Goal: Information Seeking & Learning: Learn about a topic

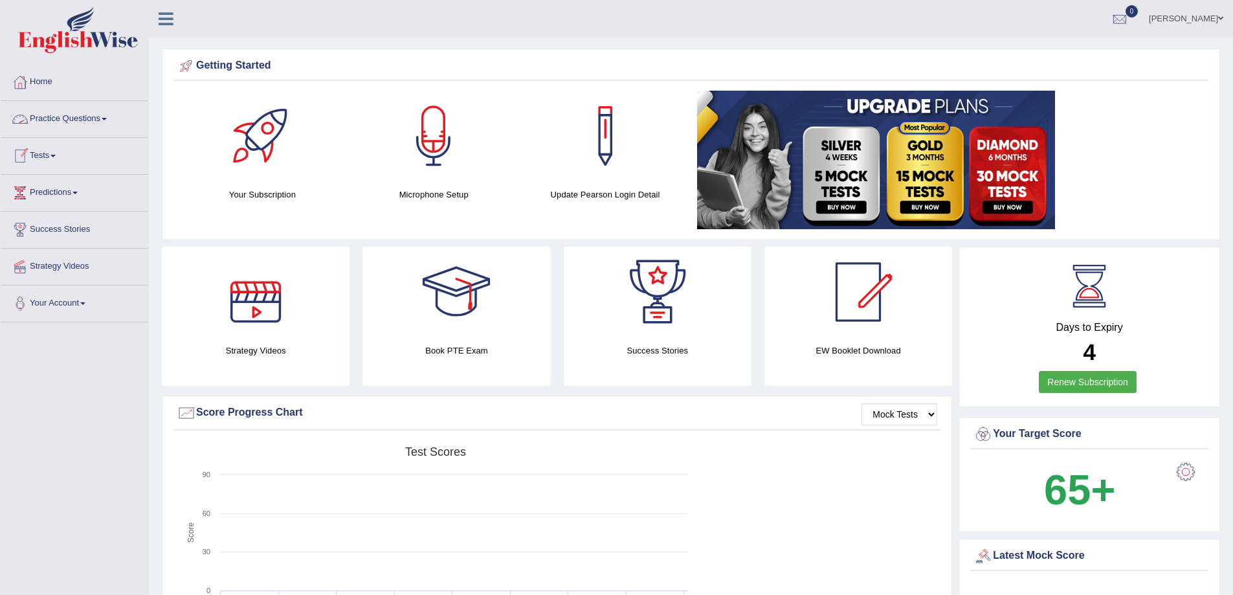
click at [110, 113] on link "Practice Questions" at bounding box center [75, 117] width 148 height 32
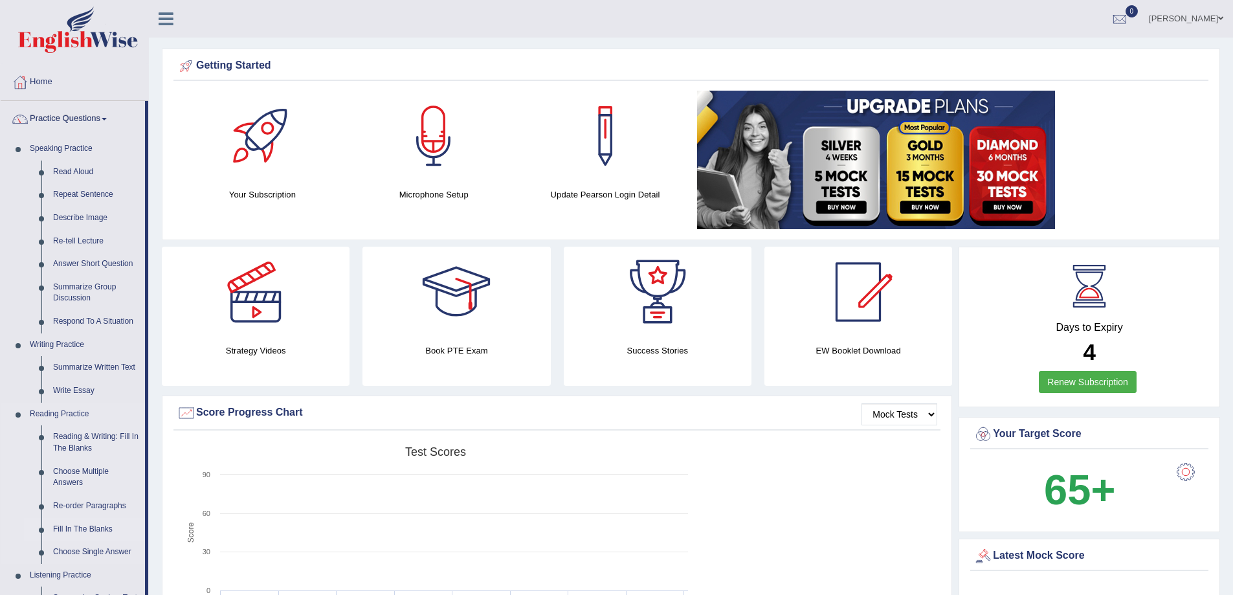
click at [100, 520] on link "Fill In The Blanks" at bounding box center [96, 529] width 98 height 23
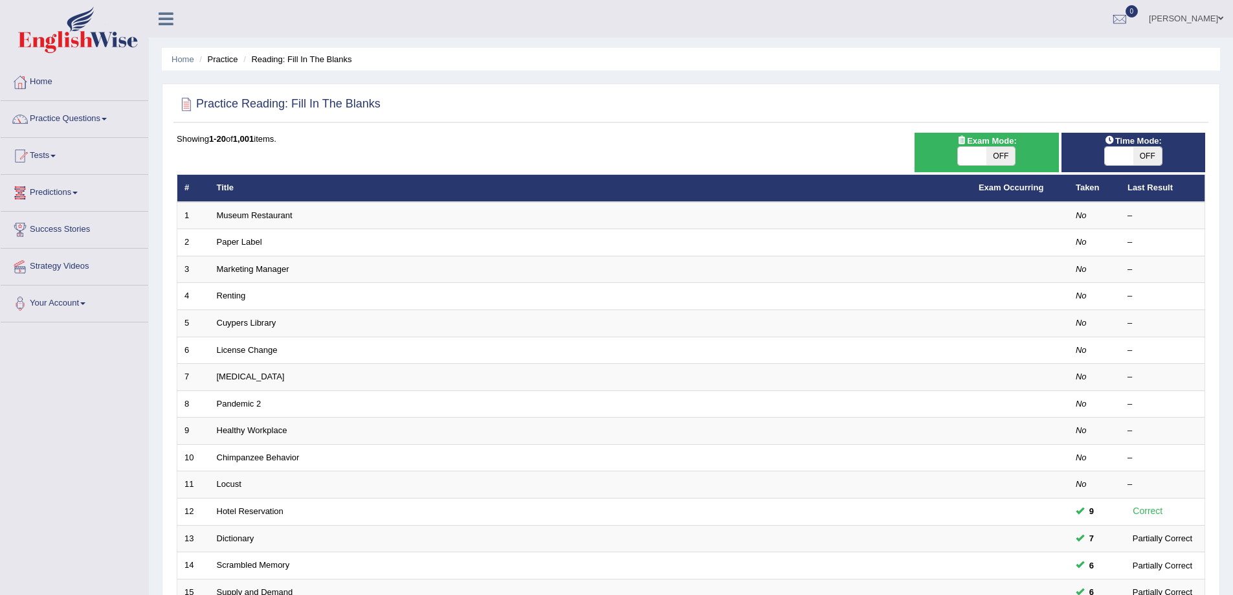
click at [1008, 157] on span "OFF" at bounding box center [1000, 156] width 28 height 18
checkbox input "true"
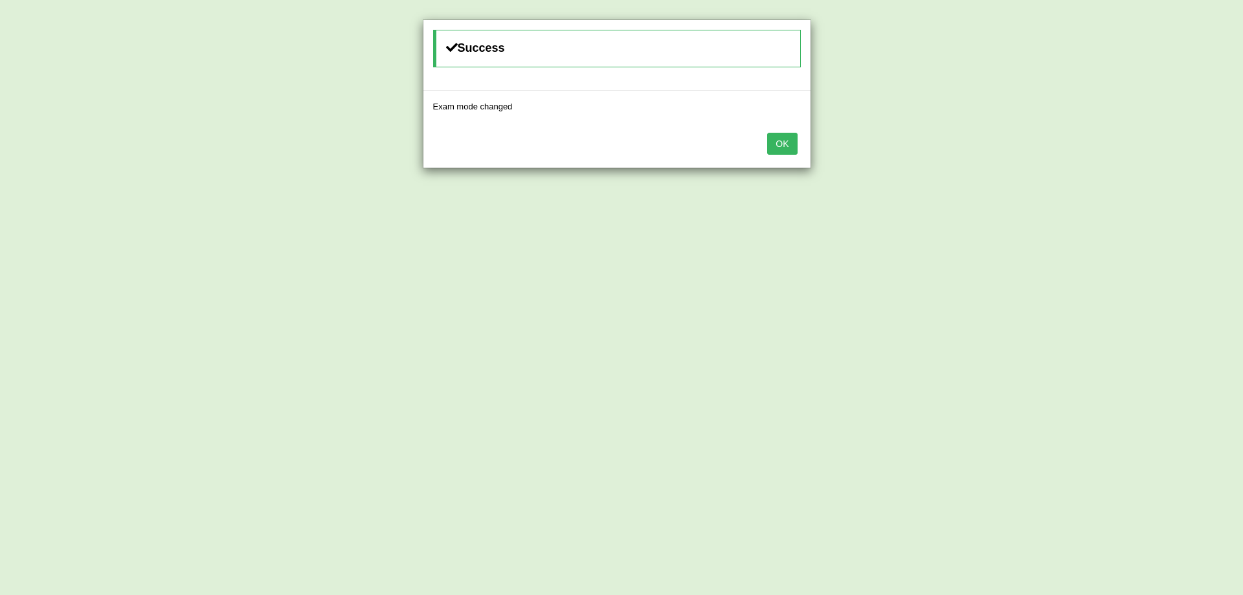
click at [788, 140] on button "OK" at bounding box center [782, 144] width 30 height 22
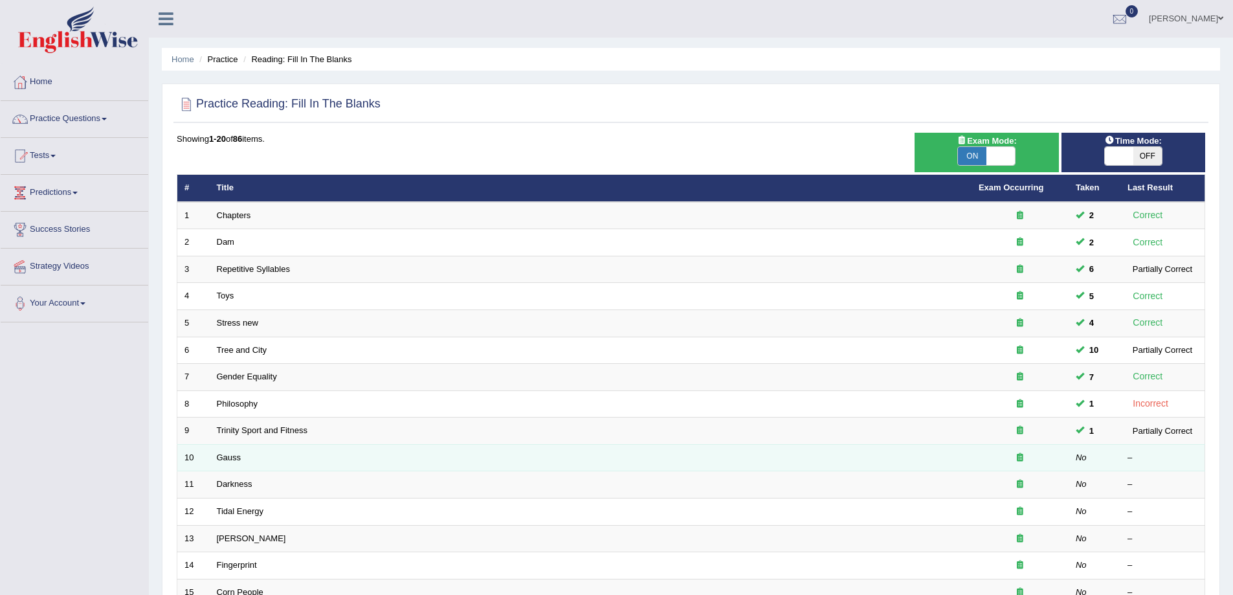
click at [329, 459] on td "Gauss" at bounding box center [591, 457] width 762 height 27
click at [225, 461] on link "Gauss" at bounding box center [229, 457] width 25 height 10
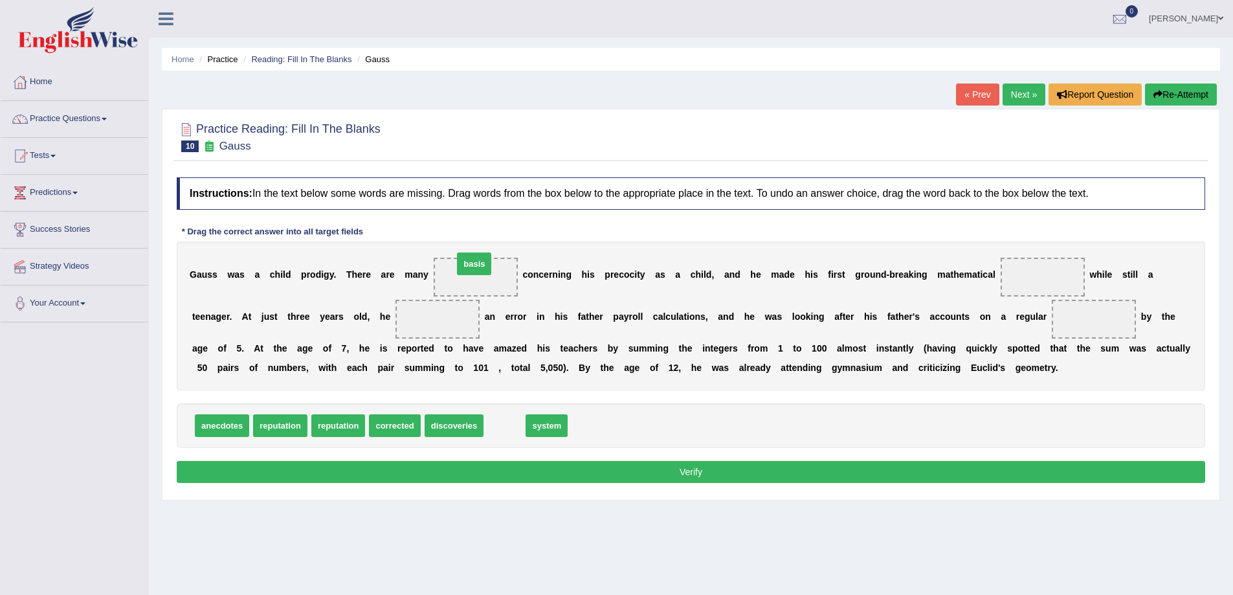
drag, startPoint x: 504, startPoint y: 429, endPoint x: 474, endPoint y: 267, distance: 164.6
drag, startPoint x: 388, startPoint y: 432, endPoint x: 1059, endPoint y: 294, distance: 684.5
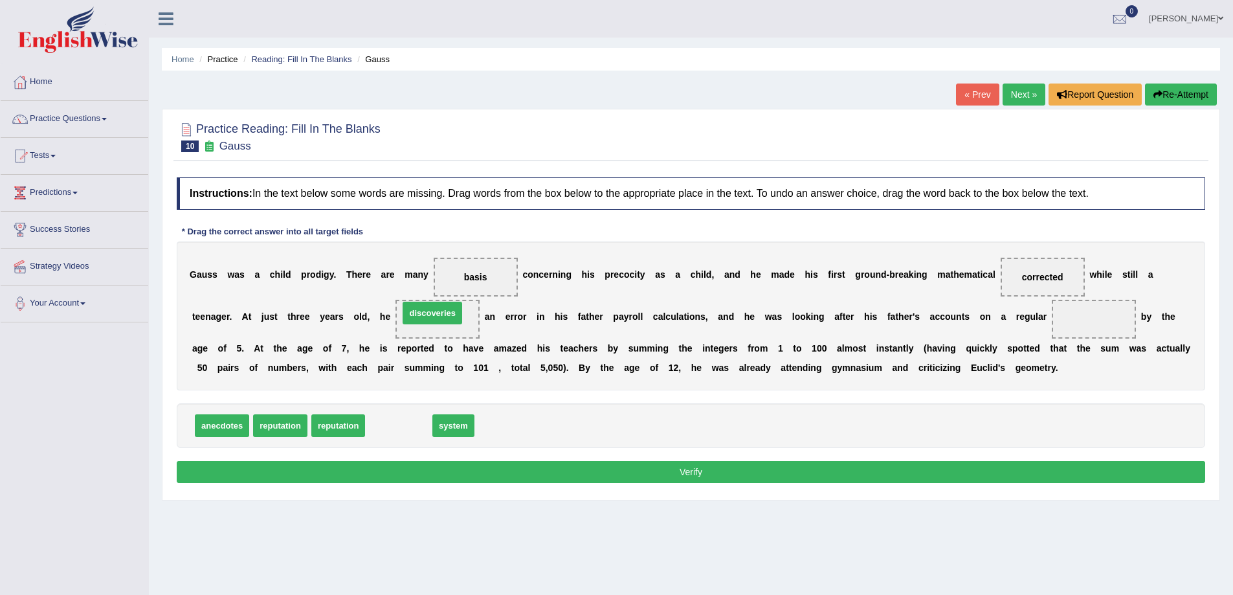
drag, startPoint x: 405, startPoint y: 427, endPoint x: 439, endPoint y: 315, distance: 117.5
drag, startPoint x: 470, startPoint y: 280, endPoint x: 1104, endPoint y: 320, distance: 634.9
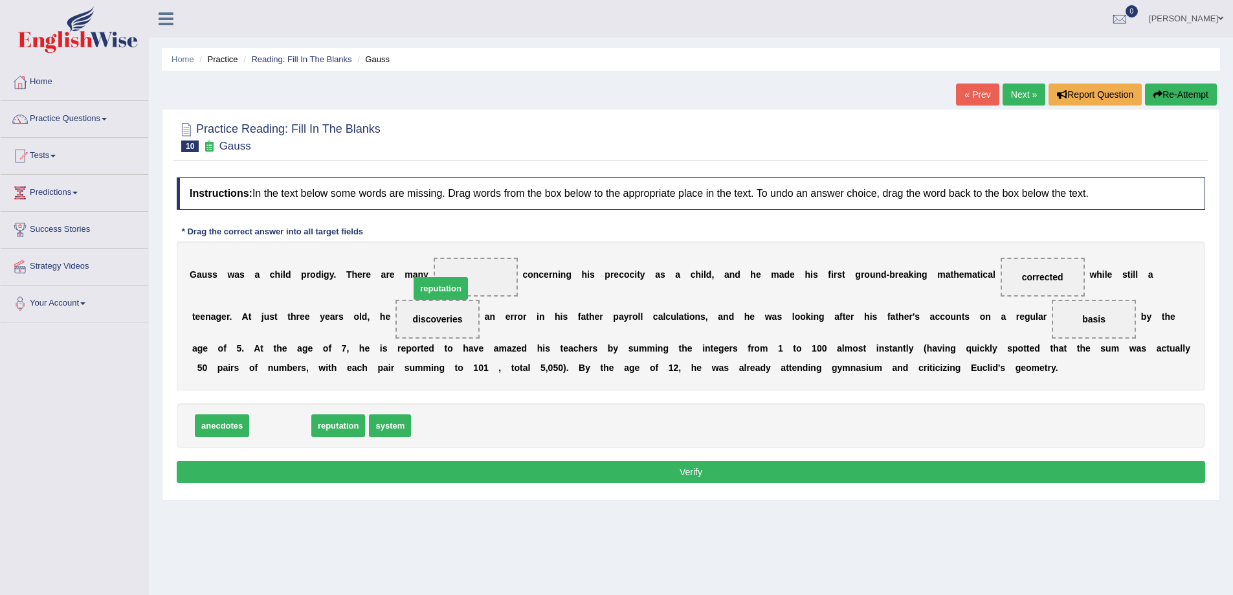
drag, startPoint x: 285, startPoint y: 428, endPoint x: 467, endPoint y: 283, distance: 233.5
click at [710, 472] on button "Verify" at bounding box center [691, 472] width 1028 height 22
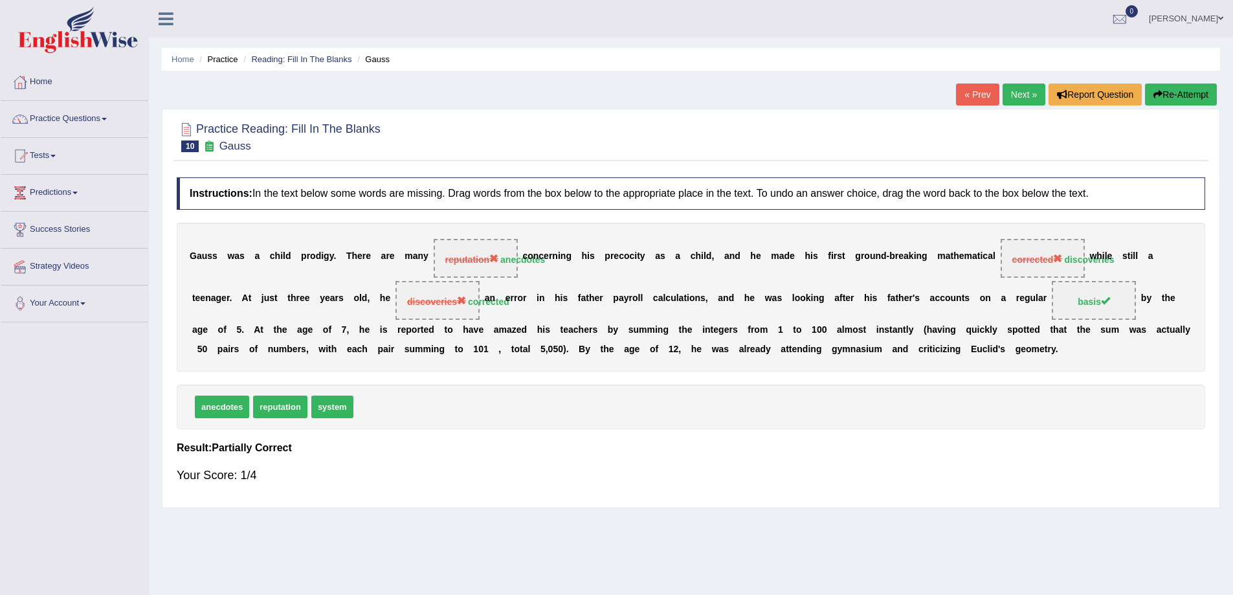
click at [1015, 93] on link "Next »" at bounding box center [1023, 94] width 43 height 22
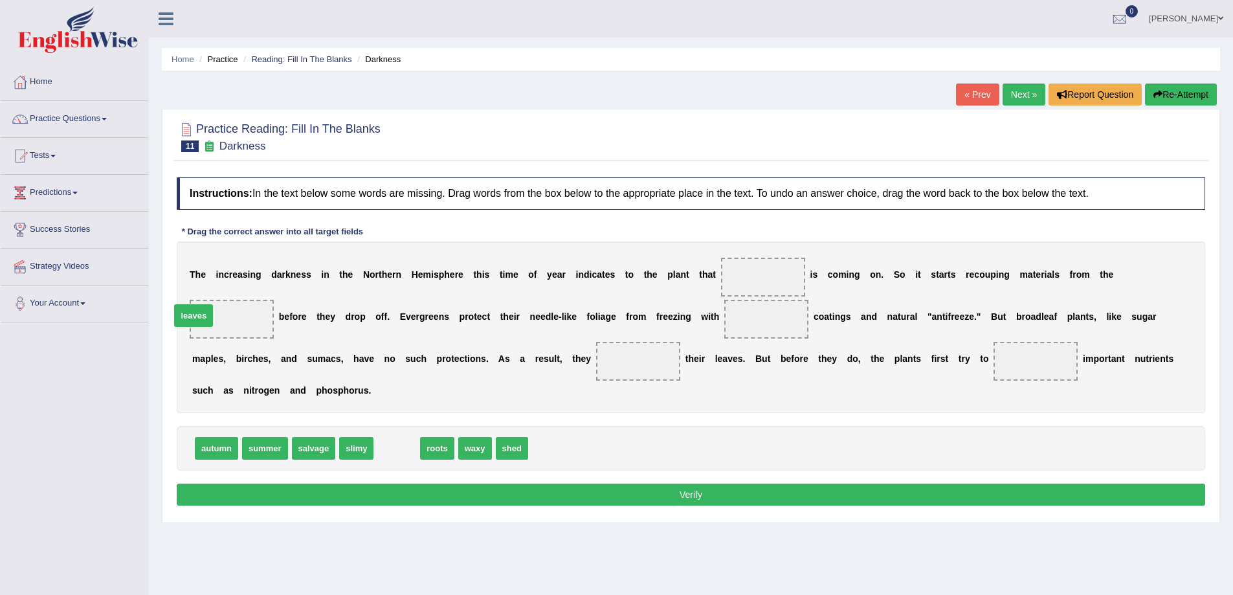
drag, startPoint x: 389, startPoint y: 448, endPoint x: 186, endPoint y: 315, distance: 242.7
drag, startPoint x: 398, startPoint y: 448, endPoint x: 772, endPoint y: 329, distance: 392.6
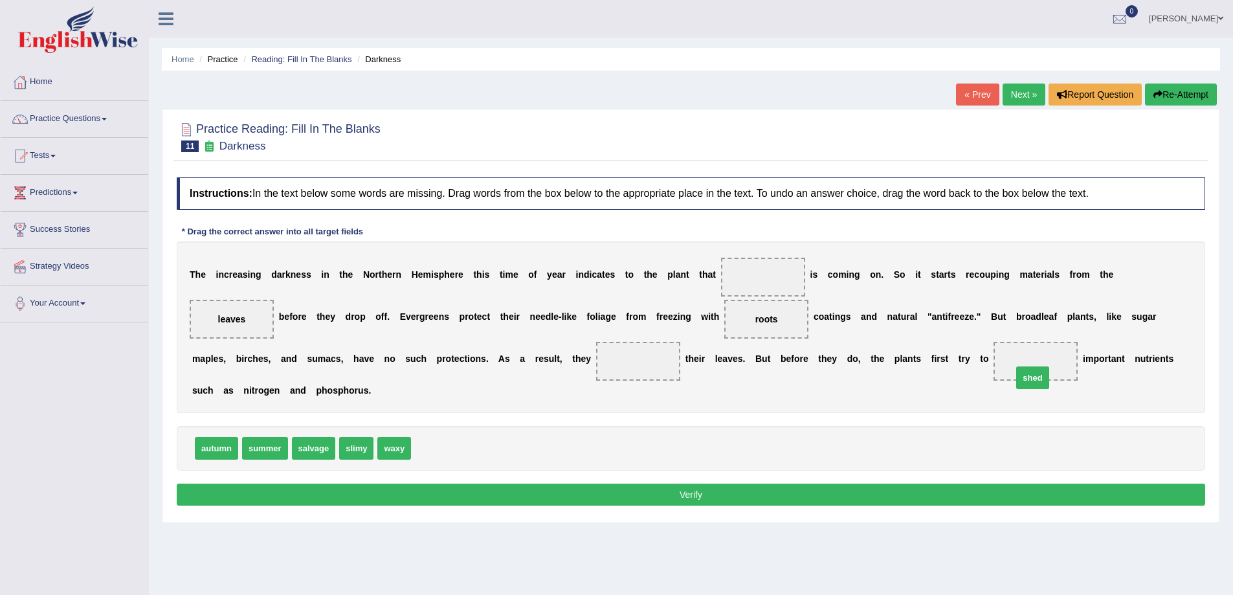
drag, startPoint x: 430, startPoint y: 448, endPoint x: 1035, endPoint y: 373, distance: 610.4
drag, startPoint x: 353, startPoint y: 450, endPoint x: 659, endPoint y: 364, distance: 318.2
drag, startPoint x: 256, startPoint y: 450, endPoint x: 243, endPoint y: 456, distance: 14.8
drag, startPoint x: 202, startPoint y: 448, endPoint x: 736, endPoint y: 286, distance: 558.7
click at [692, 494] on button "Verify" at bounding box center [691, 494] width 1028 height 22
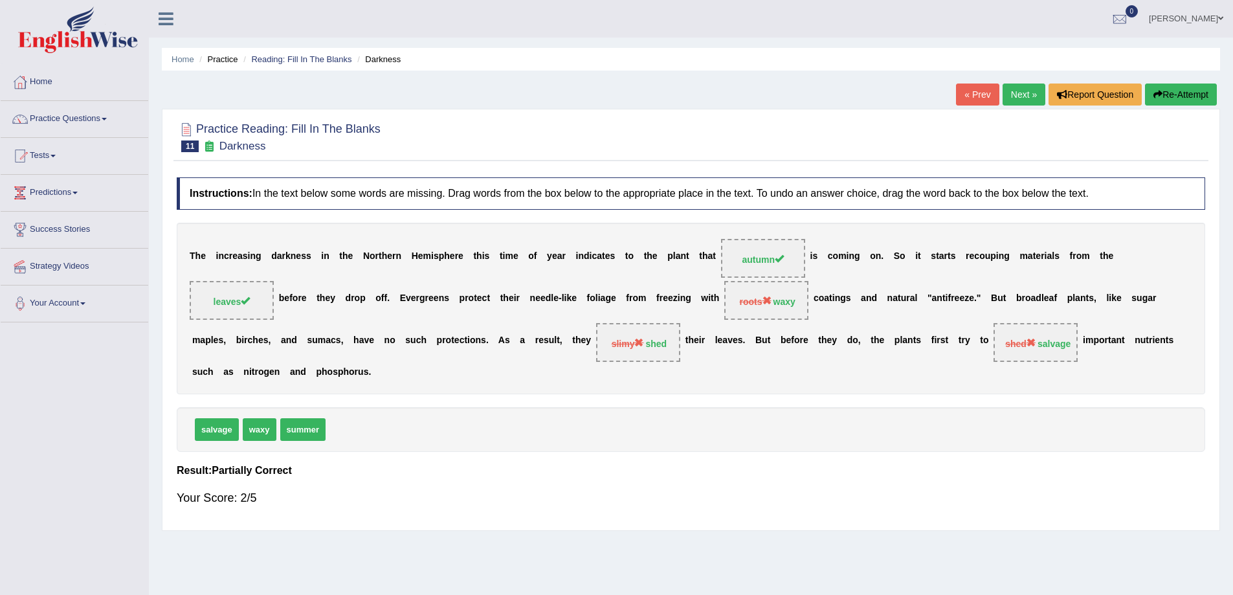
click at [1014, 91] on link "Next »" at bounding box center [1023, 94] width 43 height 22
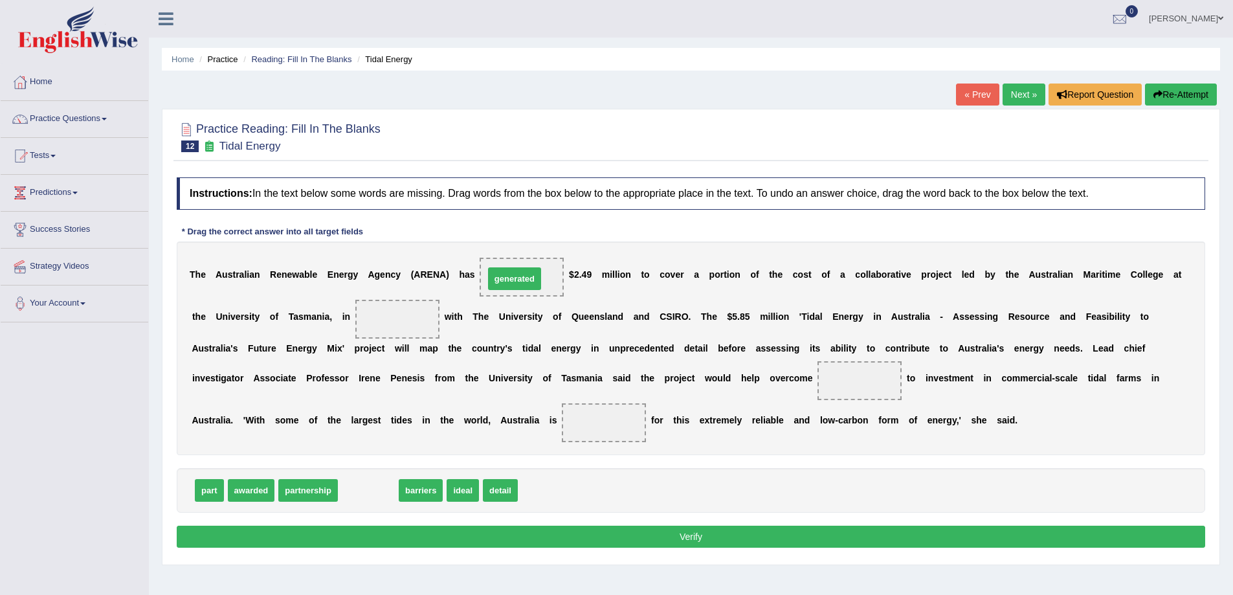
drag, startPoint x: 372, startPoint y: 492, endPoint x: 518, endPoint y: 280, distance: 257.2
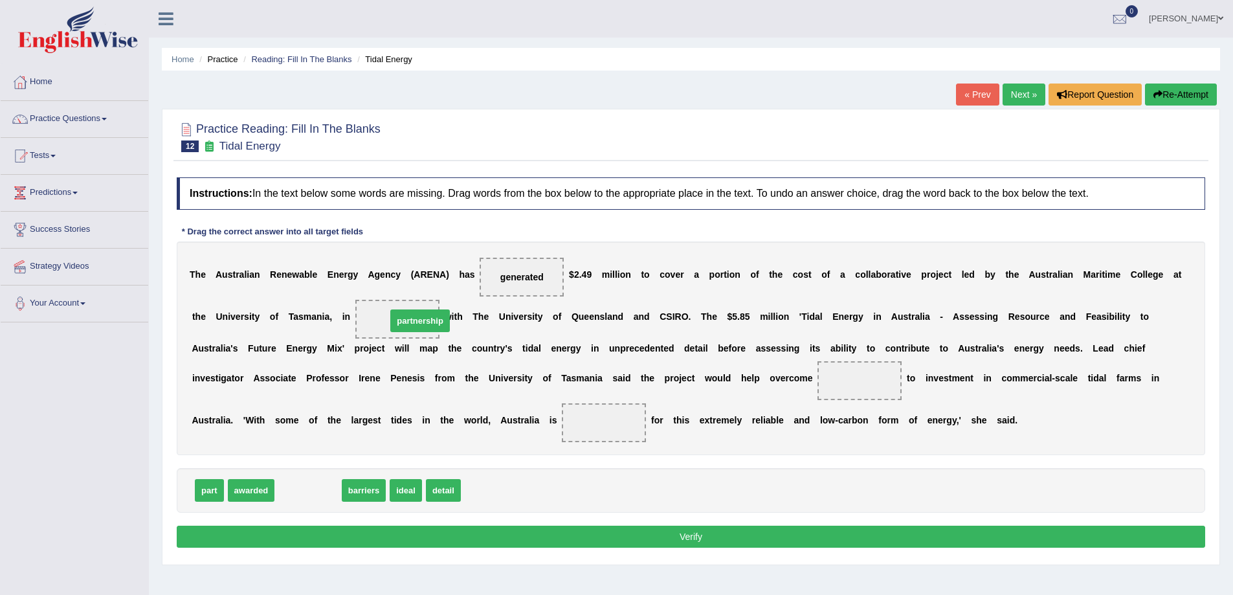
drag, startPoint x: 301, startPoint y: 492, endPoint x: 413, endPoint y: 322, distance: 203.2
drag, startPoint x: 294, startPoint y: 487, endPoint x: 871, endPoint y: 401, distance: 582.9
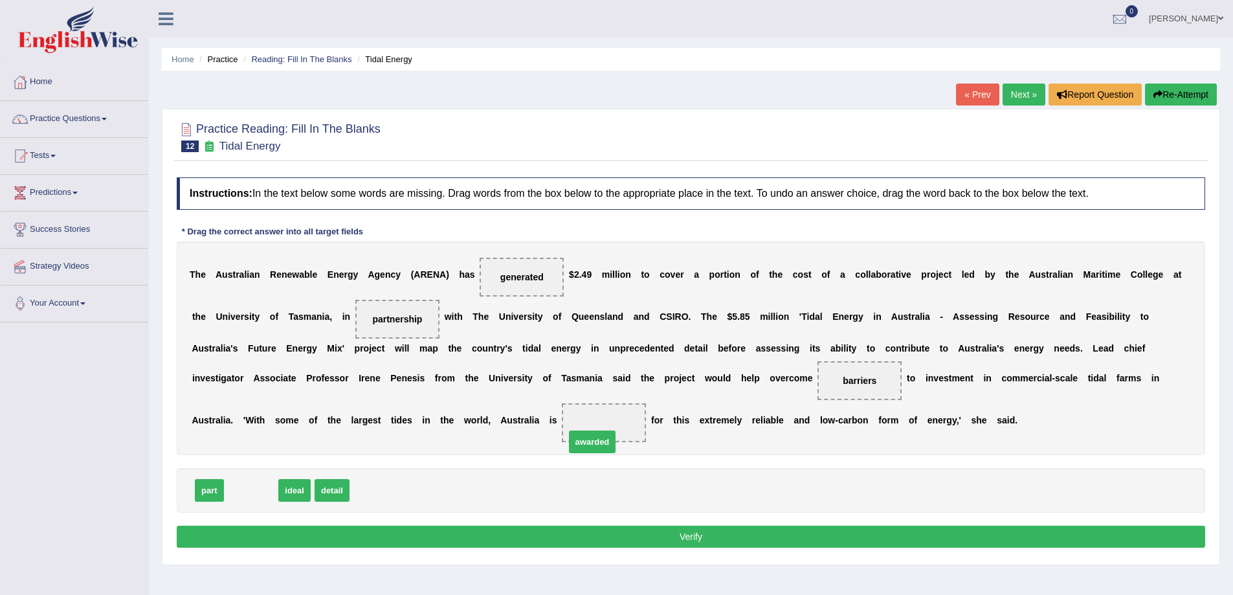
drag, startPoint x: 247, startPoint y: 496, endPoint x: 609, endPoint y: 435, distance: 367.6
click at [681, 540] on button "Verify" at bounding box center [691, 536] width 1028 height 22
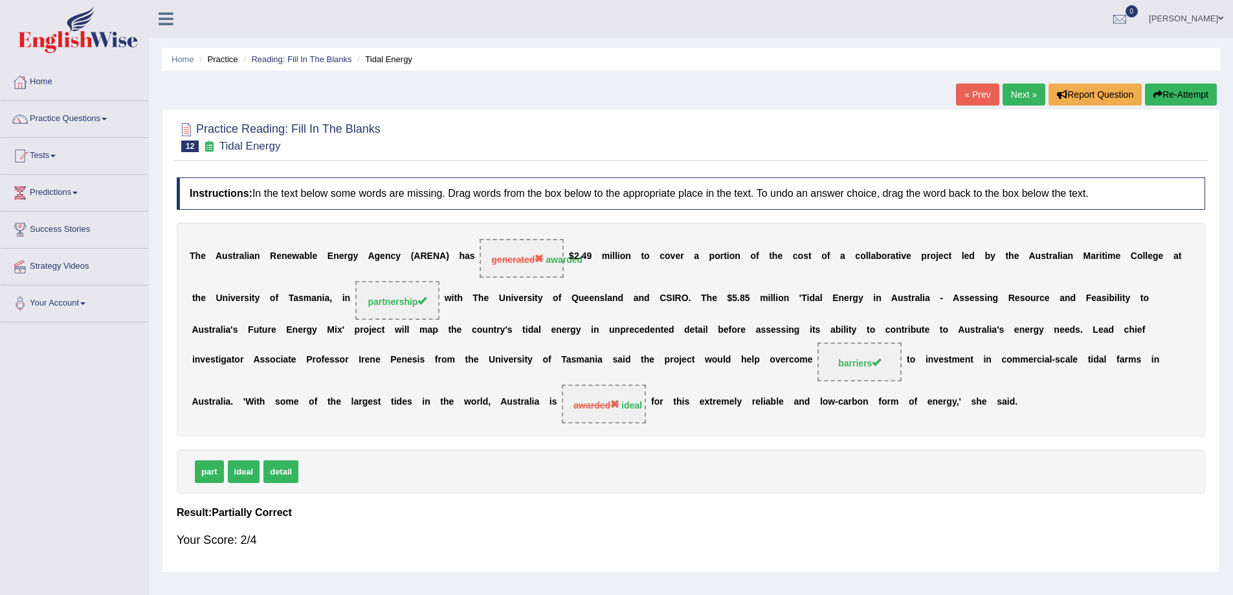
click at [1030, 91] on link "Next »" at bounding box center [1023, 94] width 43 height 22
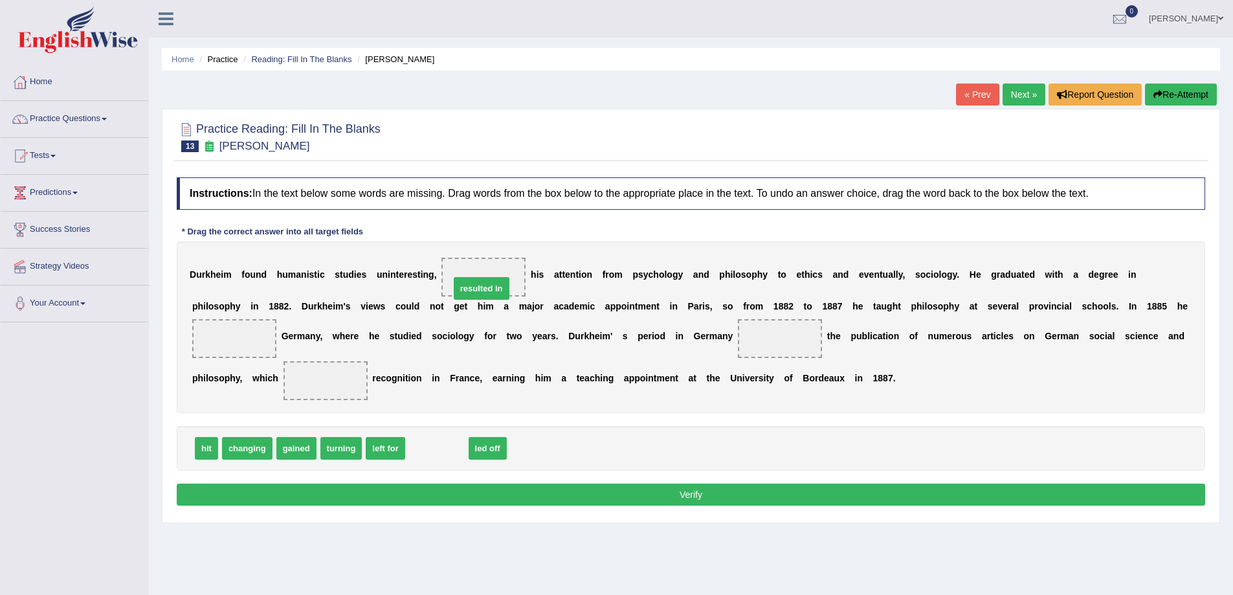
drag, startPoint x: 441, startPoint y: 452, endPoint x: 485, endPoint y: 291, distance: 166.6
drag, startPoint x: 424, startPoint y: 454, endPoint x: 808, endPoint y: 343, distance: 400.0
drag, startPoint x: 390, startPoint y: 458, endPoint x: 218, endPoint y: 341, distance: 208.2
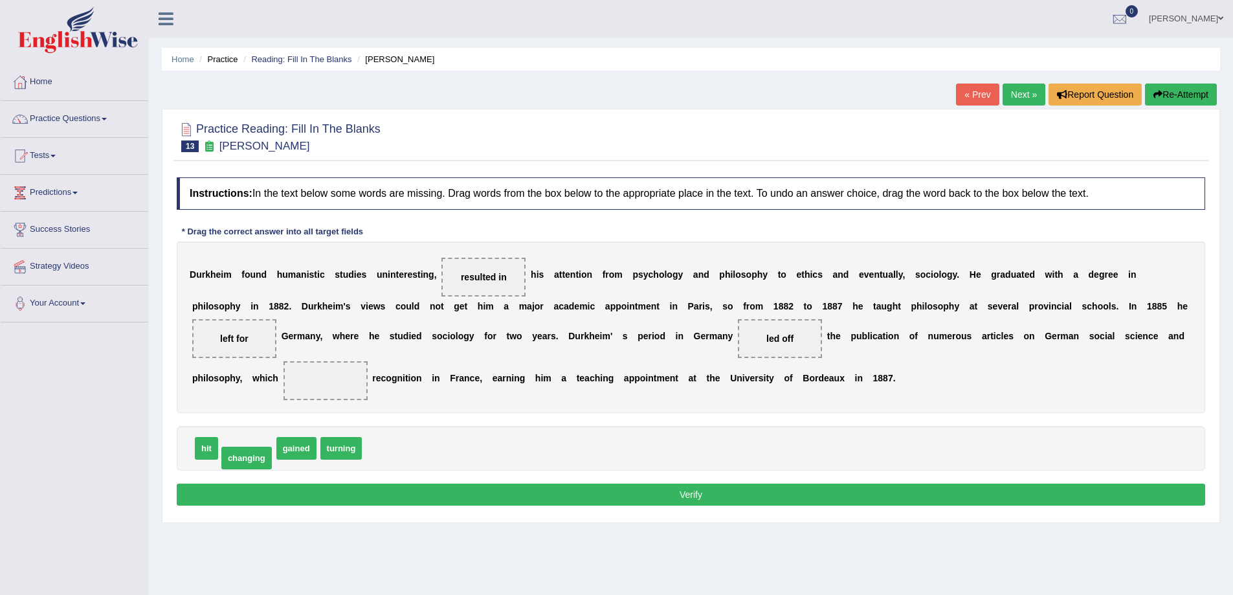
drag, startPoint x: 241, startPoint y: 451, endPoint x: 240, endPoint y: 461, distance: 9.7
drag, startPoint x: 242, startPoint y: 452, endPoint x: 355, endPoint y: 397, distance: 125.6
click at [698, 492] on button "Verify" at bounding box center [691, 494] width 1028 height 22
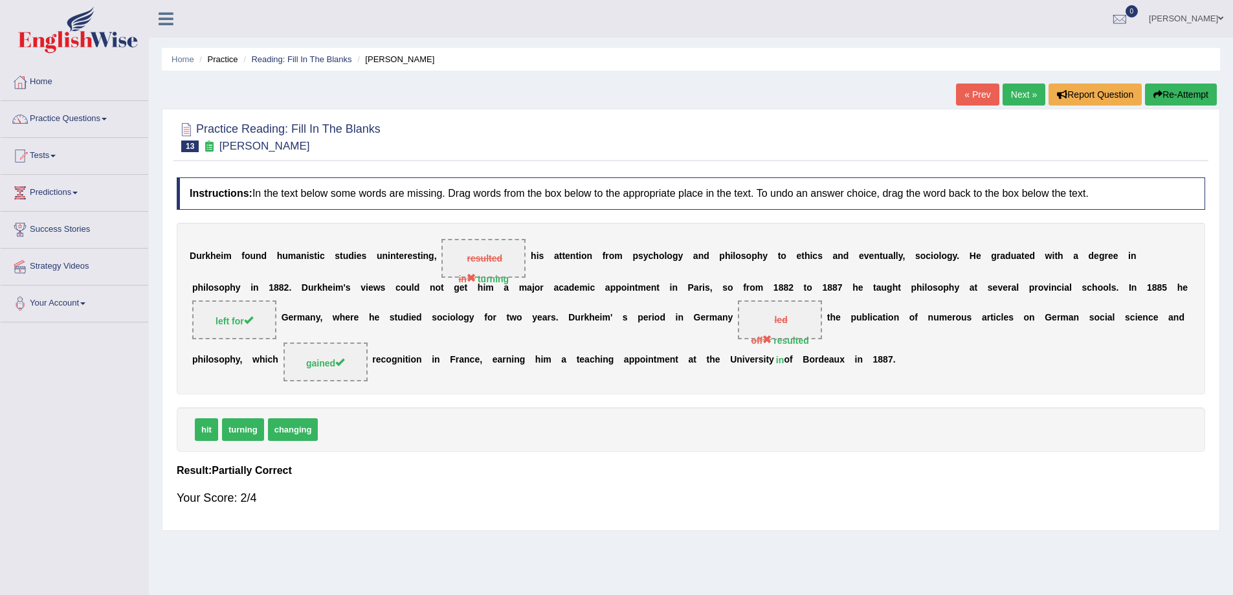
click at [1182, 98] on button "Re-Attempt" at bounding box center [1181, 94] width 72 height 22
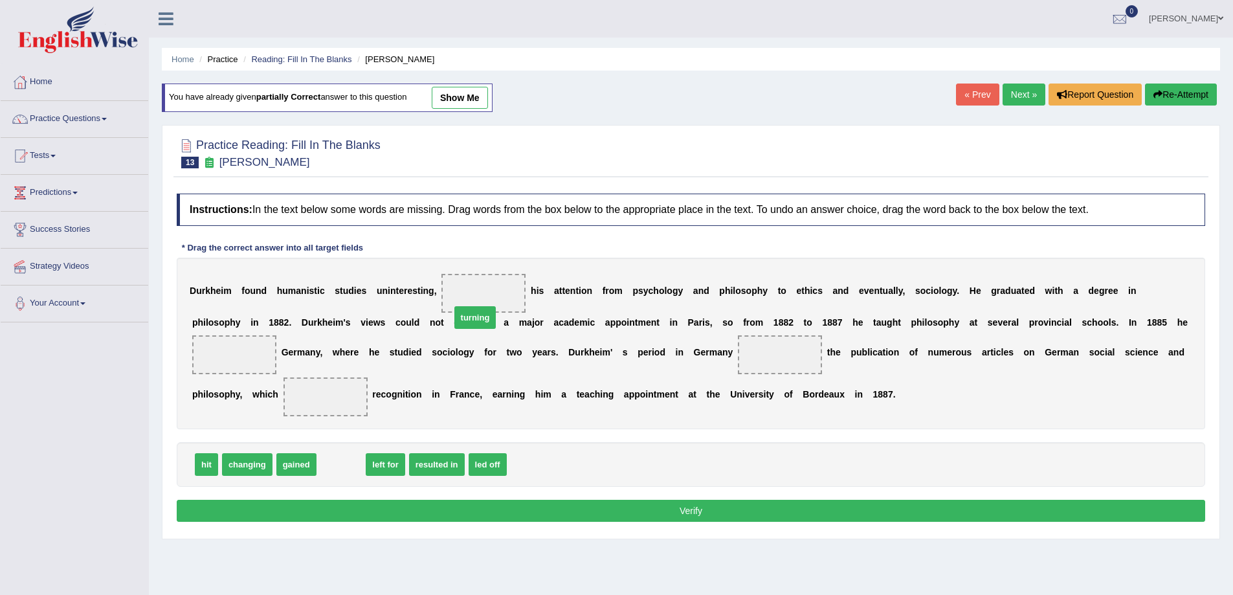
drag, startPoint x: 333, startPoint y: 469, endPoint x: 470, endPoint y: 317, distance: 204.4
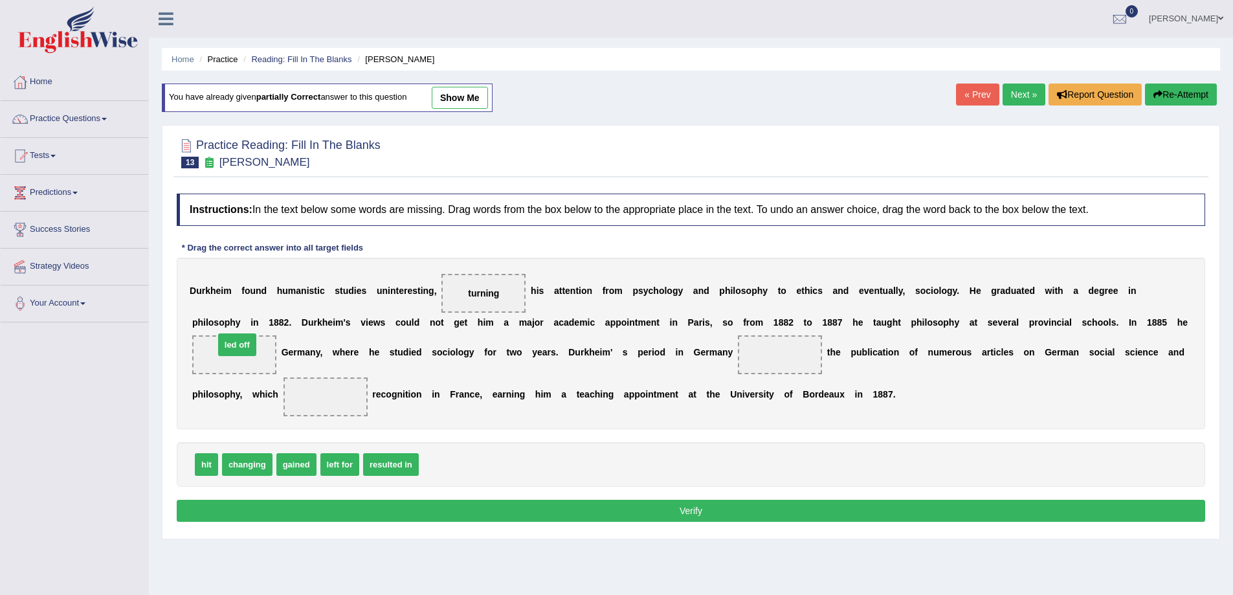
drag, startPoint x: 450, startPoint y: 458, endPoint x: 244, endPoint y: 343, distance: 235.8
drag, startPoint x: 404, startPoint y: 458, endPoint x: 781, endPoint y: 361, distance: 389.4
click at [294, 466] on span "gained" at bounding box center [296, 464] width 40 height 23
drag, startPoint x: 309, startPoint y: 464, endPoint x: 322, endPoint y: 385, distance: 80.0
click at [736, 508] on button "Verify" at bounding box center [691, 511] width 1028 height 22
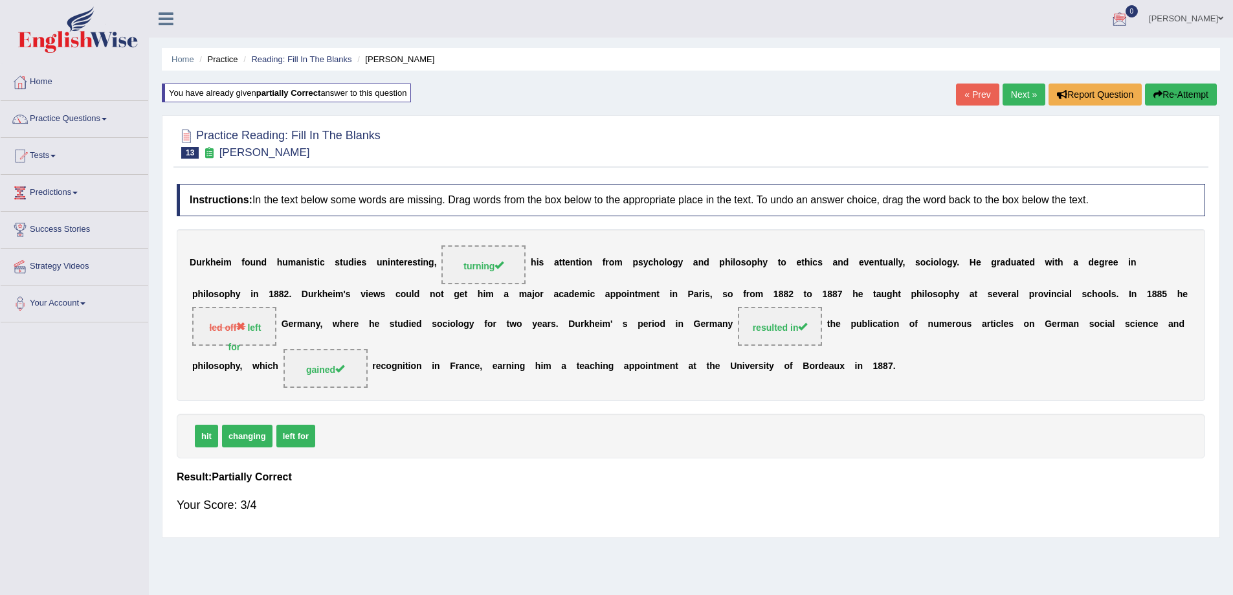
click at [1019, 97] on link "Next »" at bounding box center [1023, 94] width 43 height 22
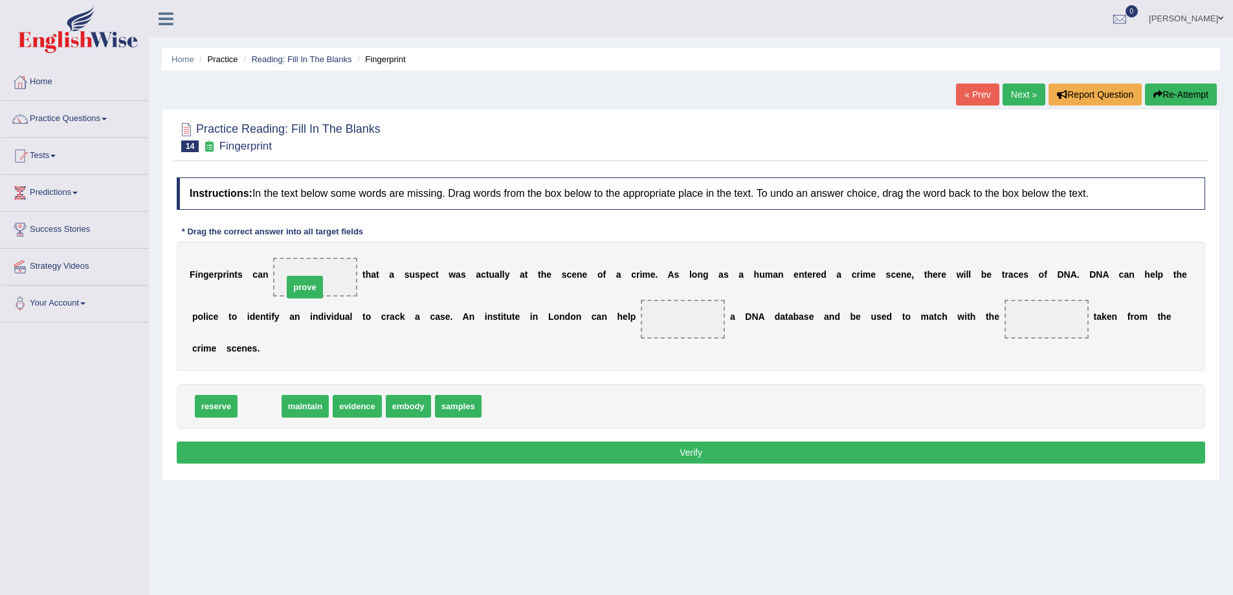
drag, startPoint x: 263, startPoint y: 406, endPoint x: 308, endPoint y: 287, distance: 127.4
drag, startPoint x: 260, startPoint y: 412, endPoint x: 702, endPoint y: 322, distance: 451.6
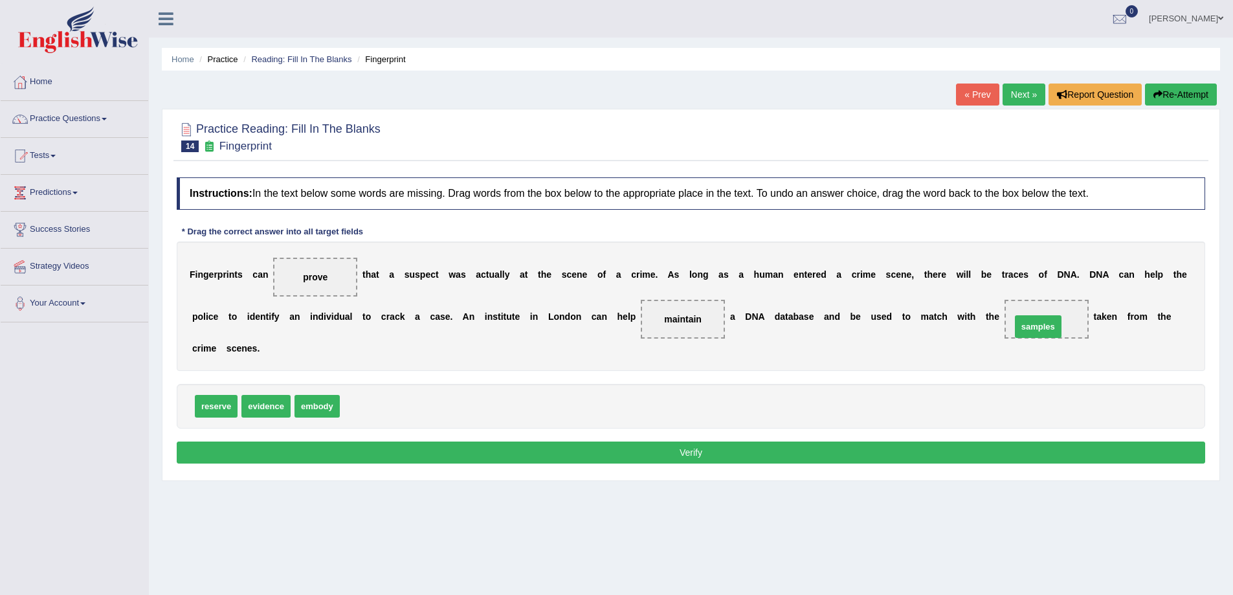
drag, startPoint x: 367, startPoint y: 408, endPoint x: 1038, endPoint y: 325, distance: 676.2
click at [669, 454] on button "Verify" at bounding box center [691, 452] width 1028 height 22
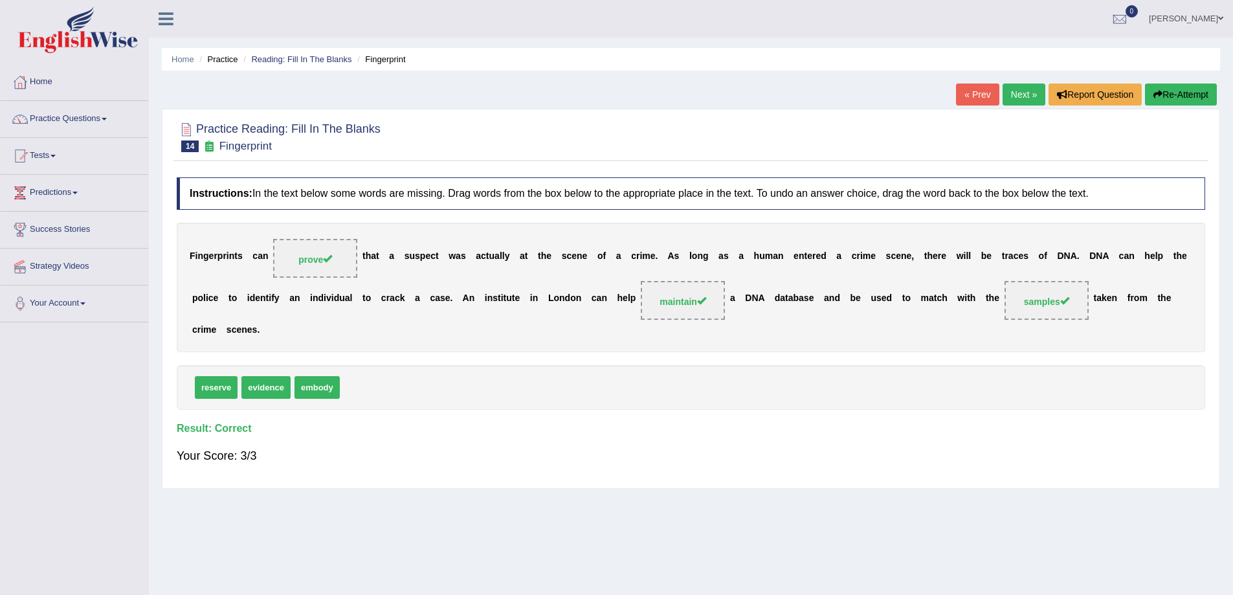
click at [1019, 94] on link "Next »" at bounding box center [1023, 94] width 43 height 22
